Goal: Find specific page/section: Find specific page/section

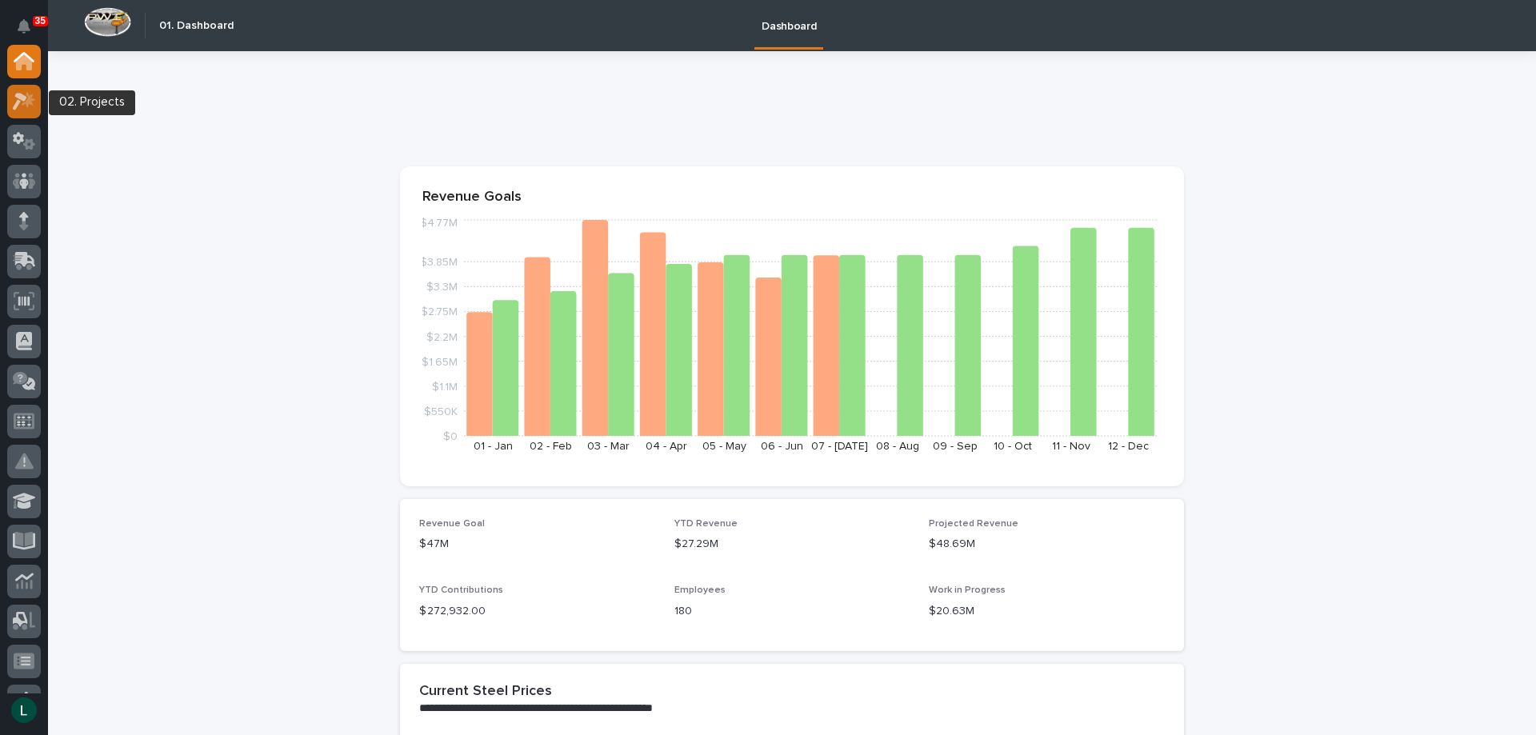
click at [20, 102] on icon at bounding box center [24, 101] width 23 height 18
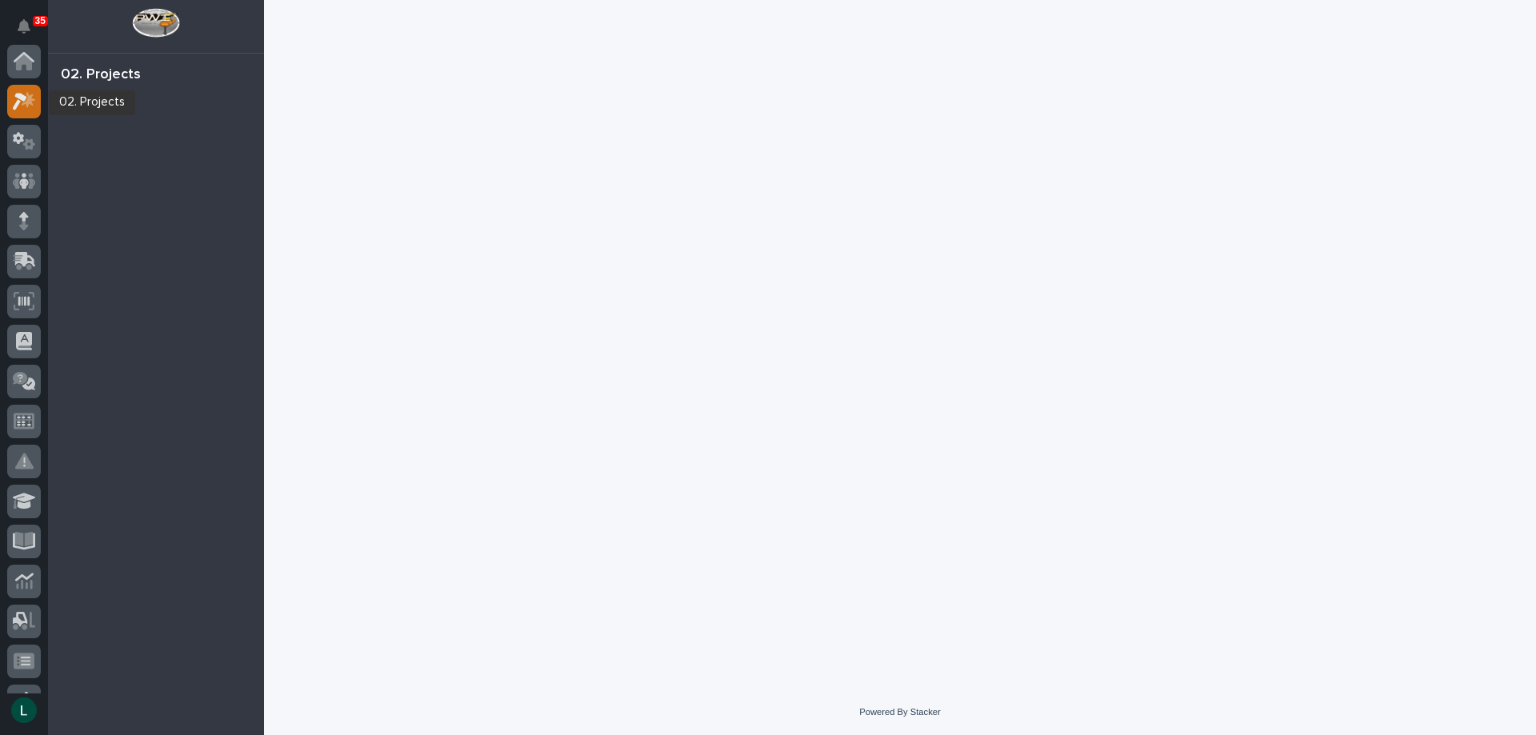
click at [21, 99] on icon at bounding box center [20, 102] width 14 height 18
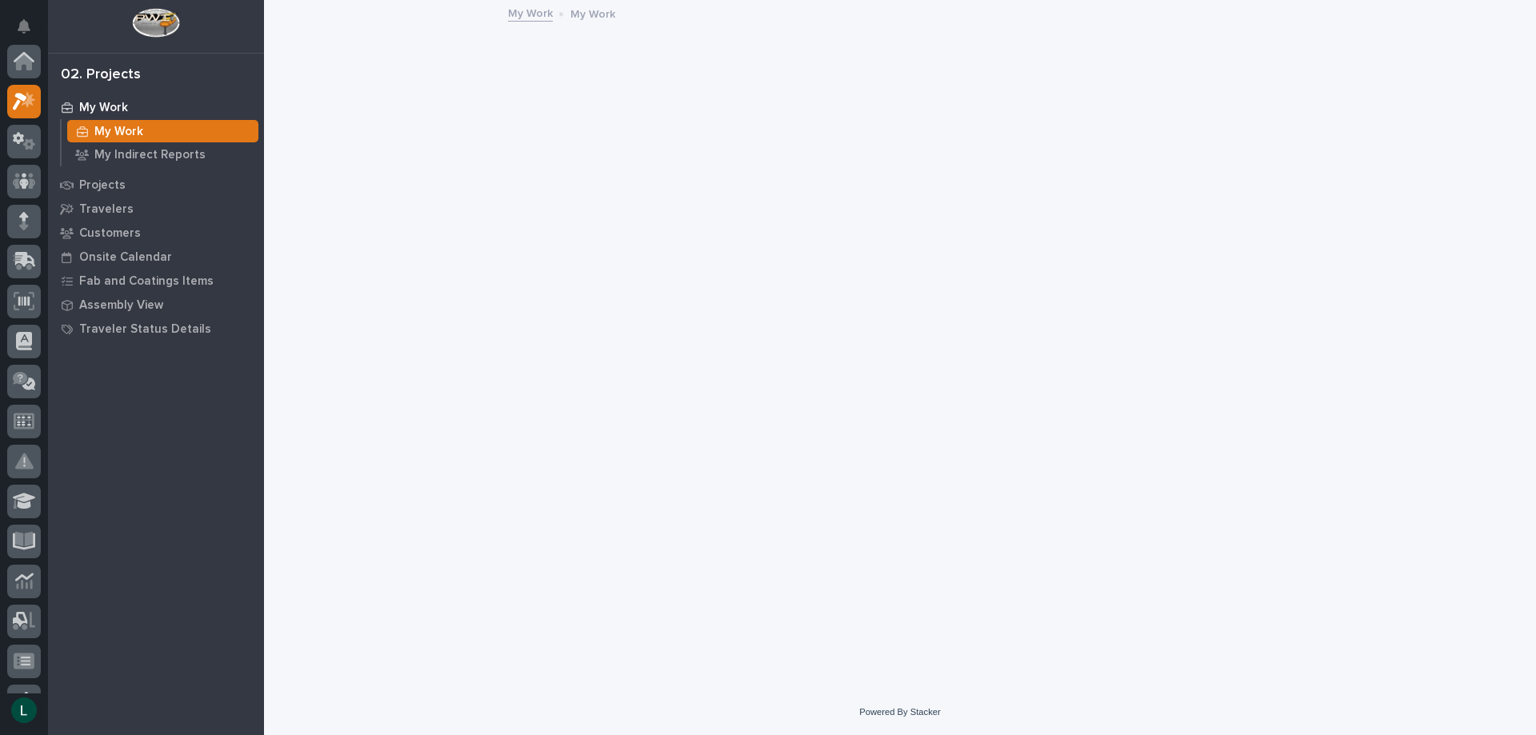
scroll to position [40, 0]
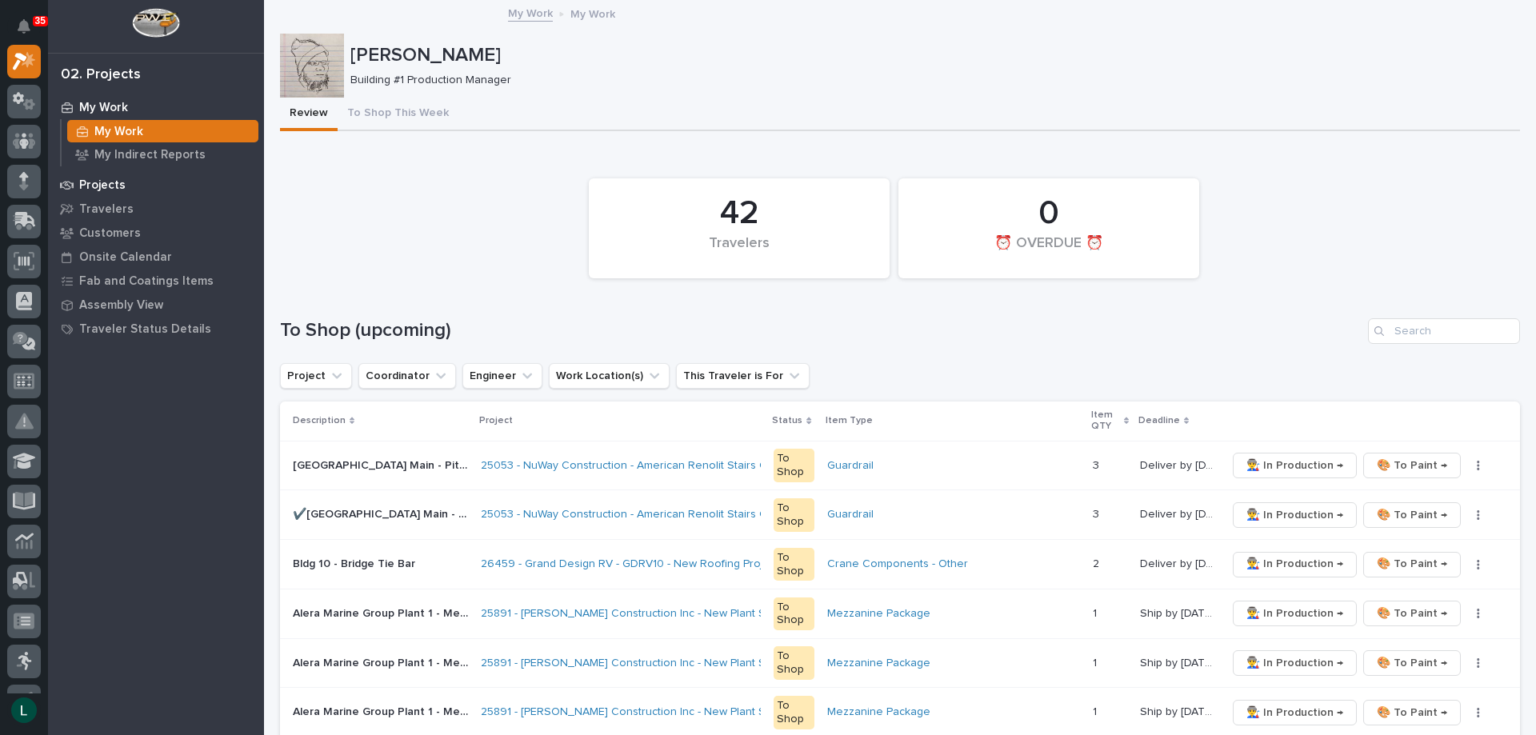
click at [87, 181] on p "Projects" at bounding box center [102, 185] width 46 height 14
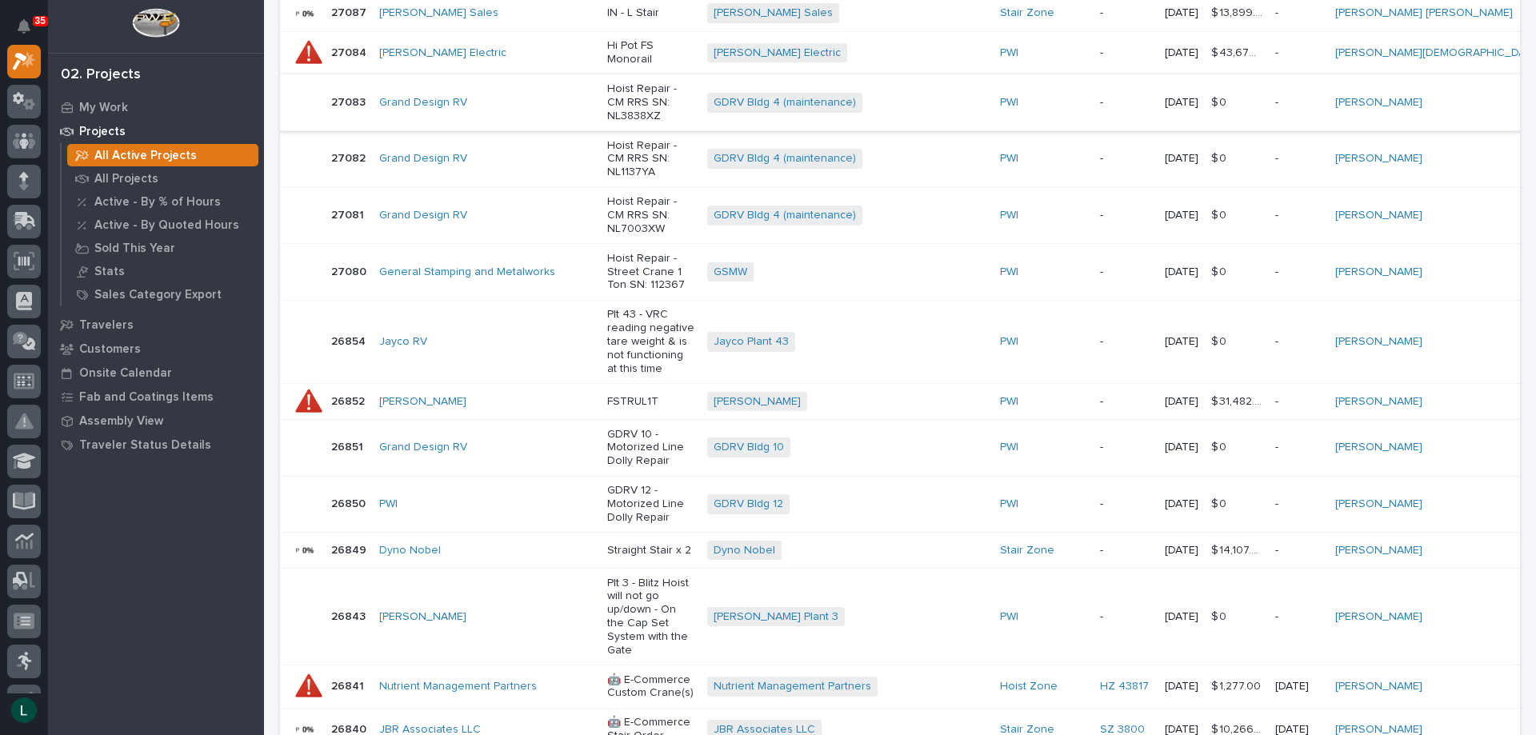
scroll to position [1120, 0]
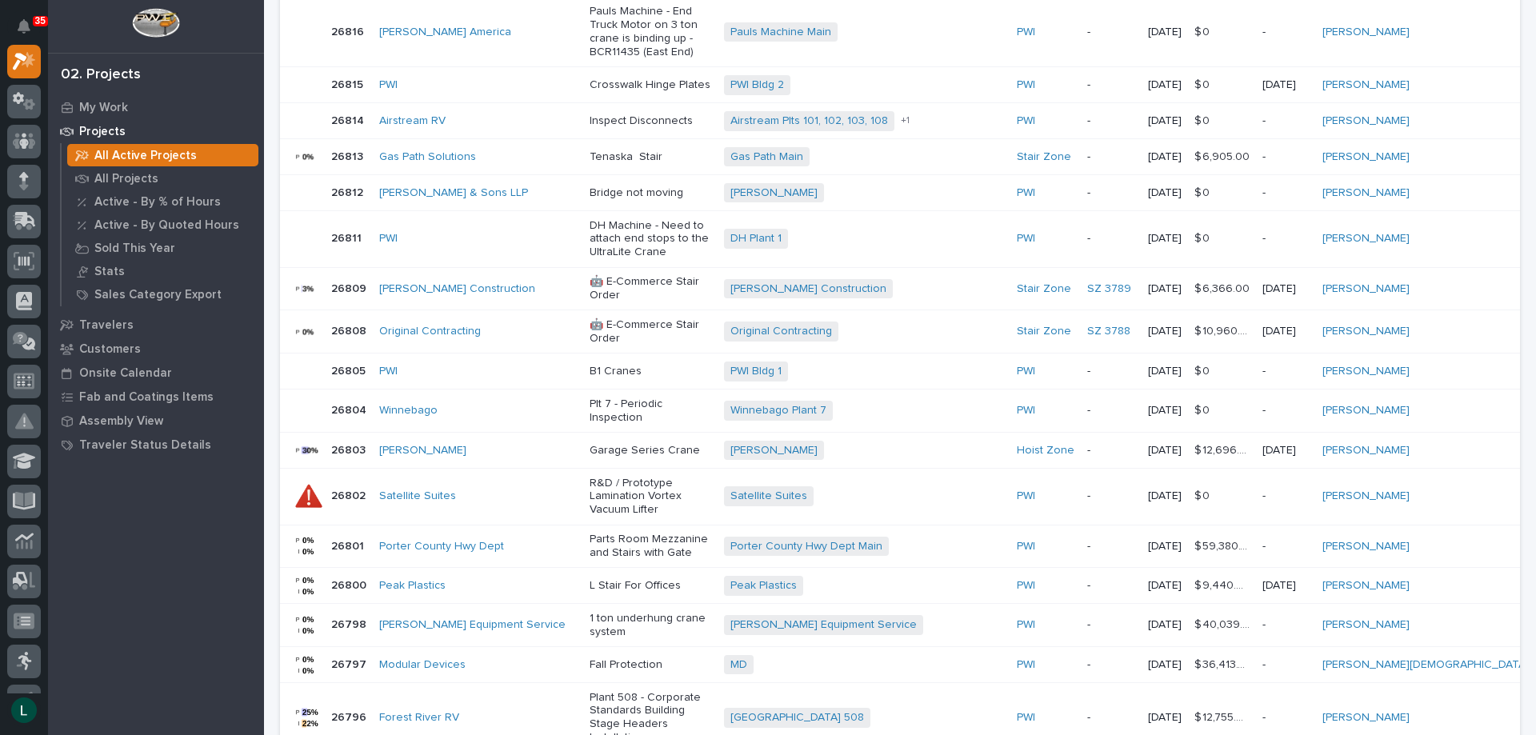
scroll to position [945, 0]
